Goal: Transaction & Acquisition: Purchase product/service

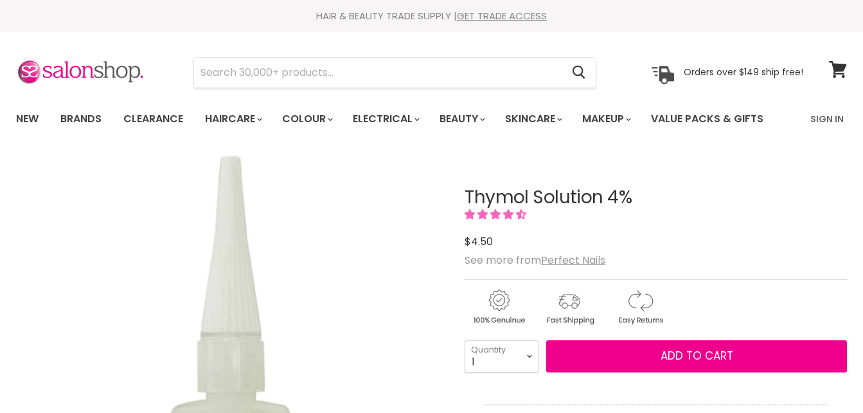
scroll to position [183, 0]
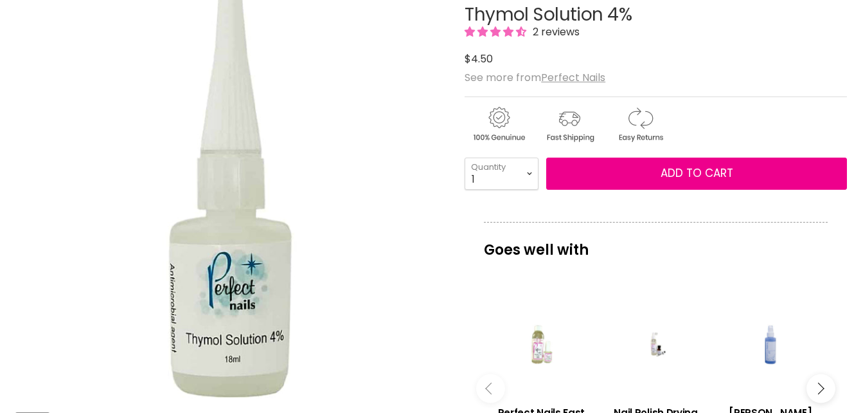
select select "4"
click at [465, 157] on select "1 2 3 4 5 6 7 8 9 10+" at bounding box center [502, 173] width 74 height 32
type input "4"
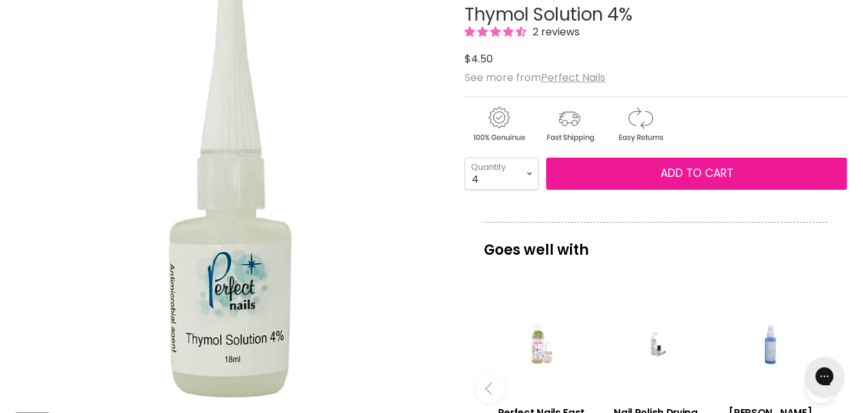
scroll to position [0, 0]
click at [661, 170] on span "Add to cart" at bounding box center [697, 172] width 73 height 15
click at [699, 175] on span "Add to cart" at bounding box center [697, 172] width 73 height 15
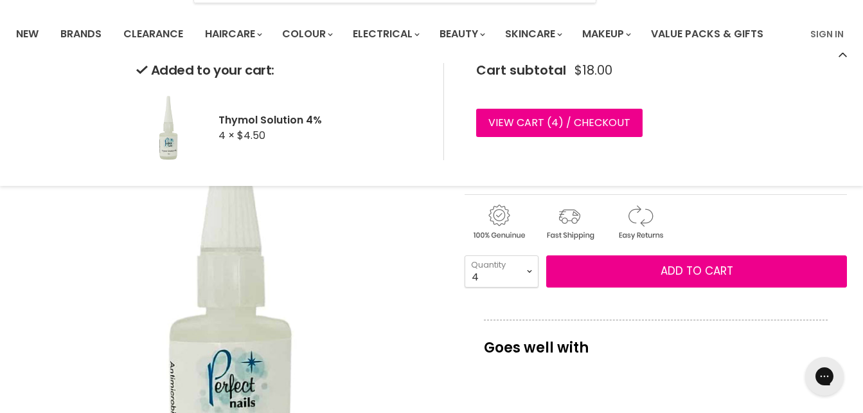
scroll to position [76, 0]
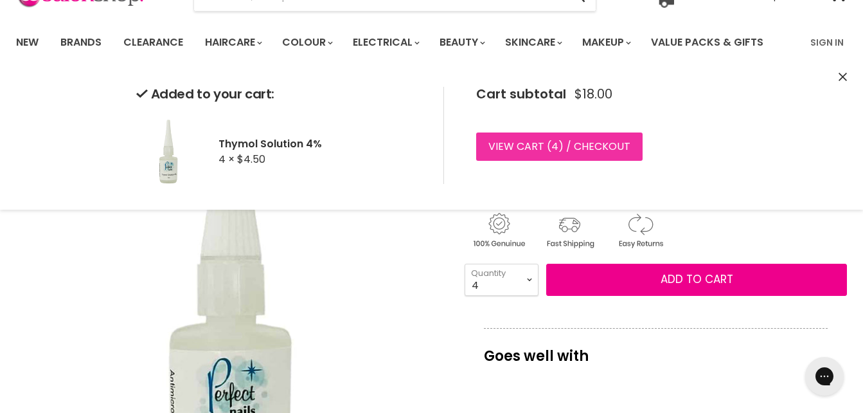
click at [595, 143] on link "View cart ( 4 ) / Checkout" at bounding box center [559, 146] width 166 height 28
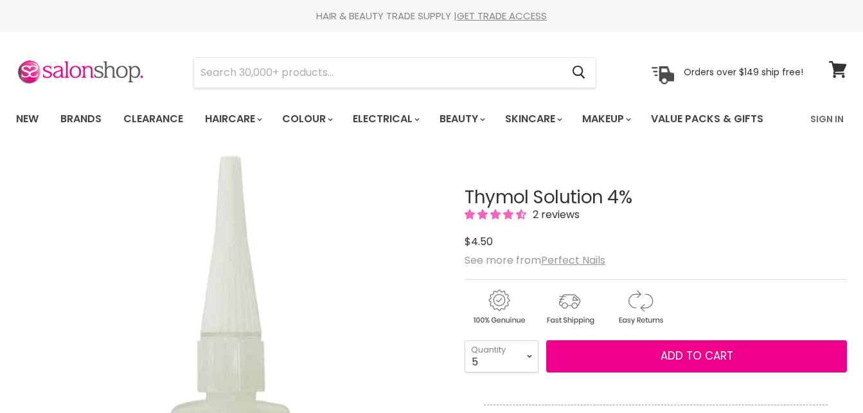
select select "5"
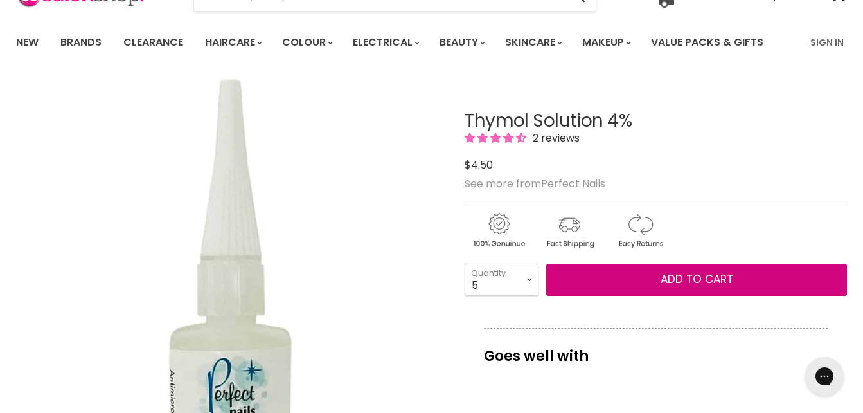
click at [685, 278] on span "Add to cart" at bounding box center [697, 278] width 73 height 15
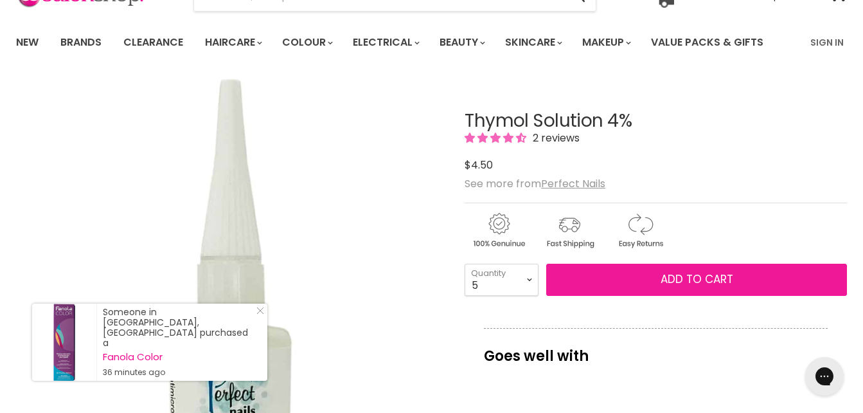
click at [700, 278] on span "Add to cart" at bounding box center [697, 278] width 73 height 15
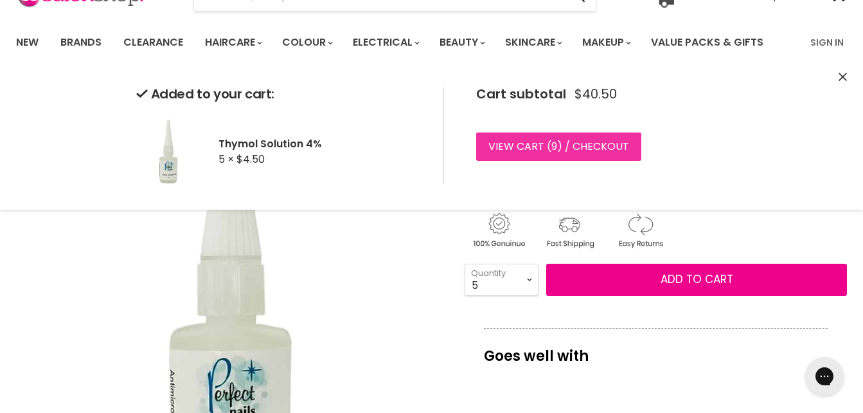
click at [585, 141] on link "View cart ( 9 ) / Checkout" at bounding box center [558, 146] width 165 height 28
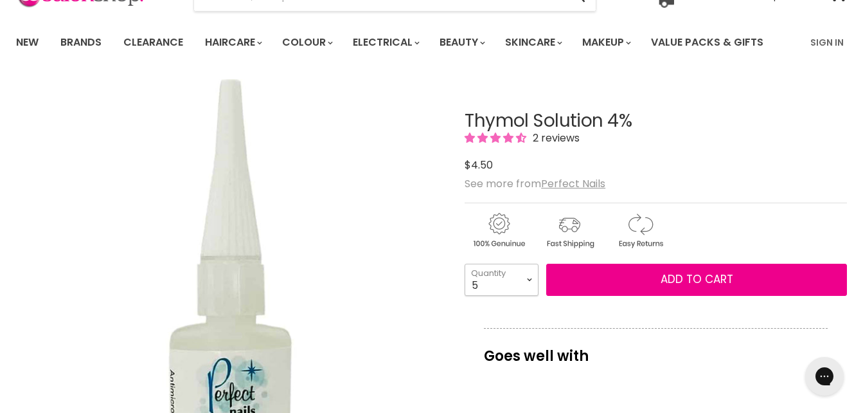
click at [530, 276] on select "1 2 3 4 5 6 7 8 9 10+" at bounding box center [502, 280] width 74 height 32
select select "6"
click at [465, 264] on select "1 2 3 4 5 6 7 8 9 10+" at bounding box center [502, 280] width 74 height 32
type input "6"
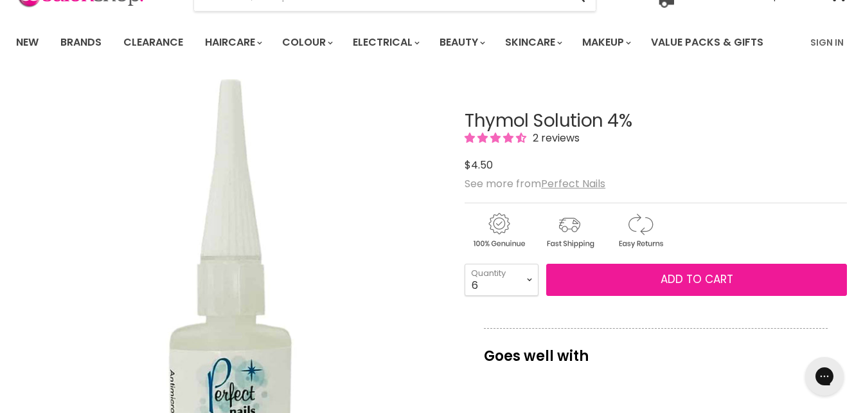
click at [687, 276] on span "Add to cart" at bounding box center [697, 278] width 73 height 15
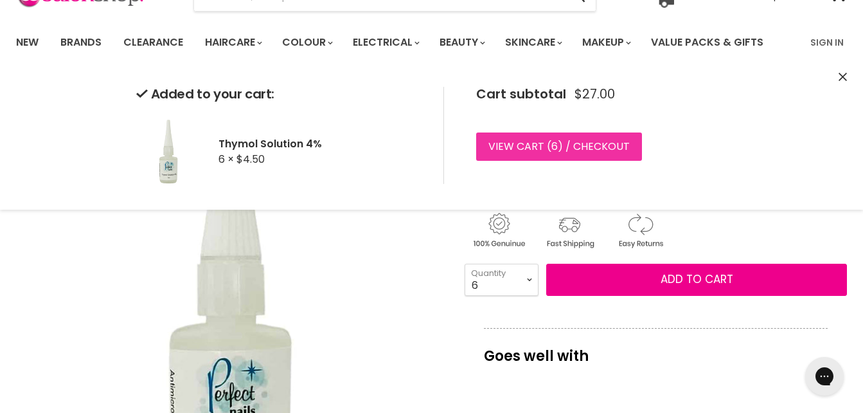
click at [596, 142] on link "View cart ( 6 ) / Checkout" at bounding box center [559, 146] width 166 height 28
